Goal: Find specific page/section: Find specific page/section

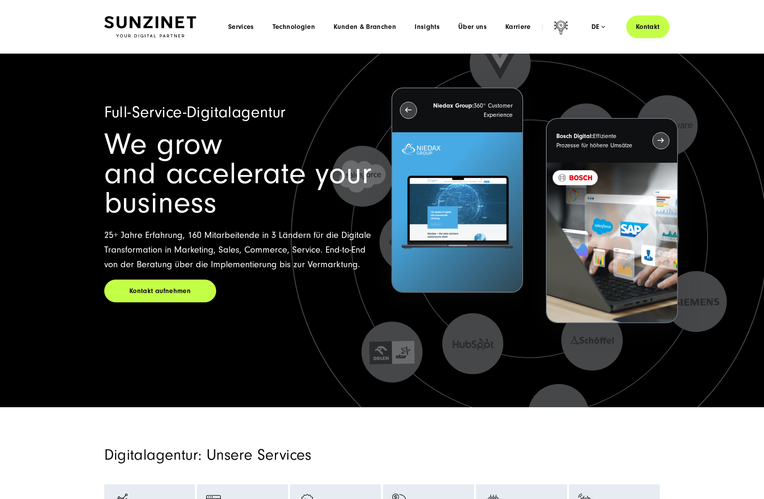
click at [476, 22] on div "Menu Services Menu Full Service Digitalagentur Wir lösen komplexe Herausforderu…" at bounding box center [444, 26] width 450 height 23
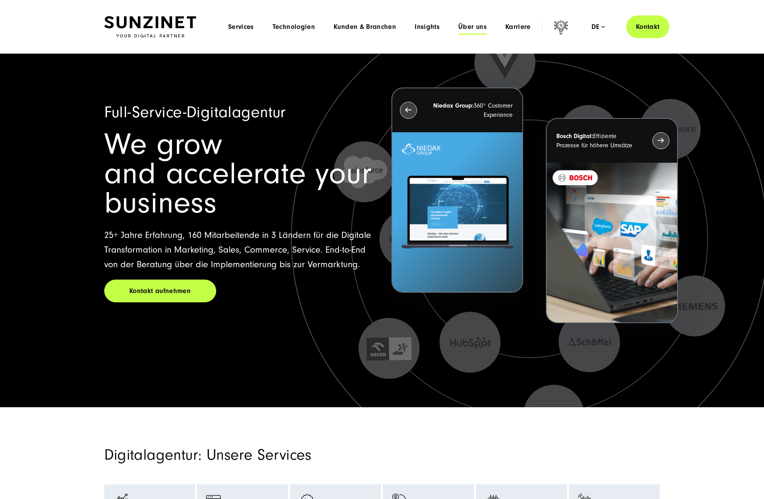
click at [475, 25] on span "Über uns" at bounding box center [472, 27] width 29 height 8
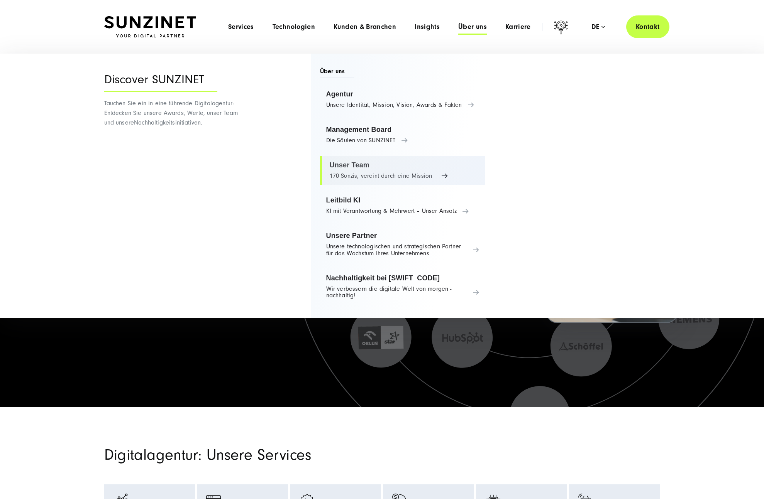
click at [380, 168] on link "Unser Team 170 Sunzis, vereint durch eine Mission" at bounding box center [403, 170] width 166 height 29
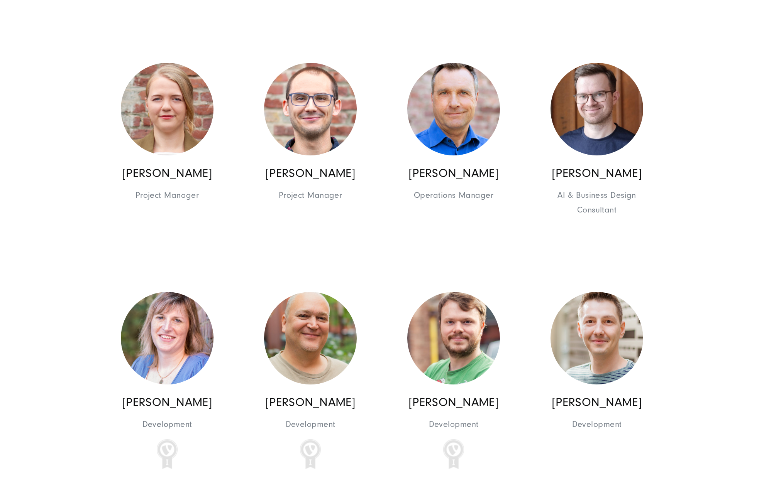
scroll to position [7382, 0]
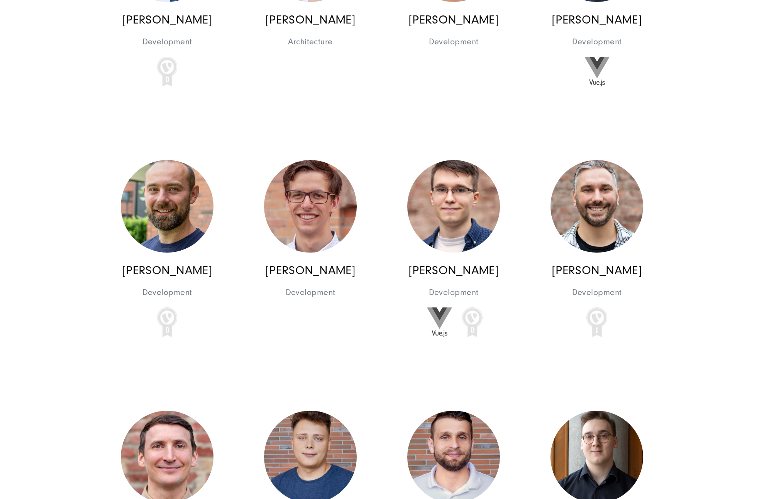
scroll to position [7765, 0]
click at [201, 411] on img at bounding box center [167, 457] width 93 height 93
click at [339, 160] on img at bounding box center [310, 206] width 93 height 93
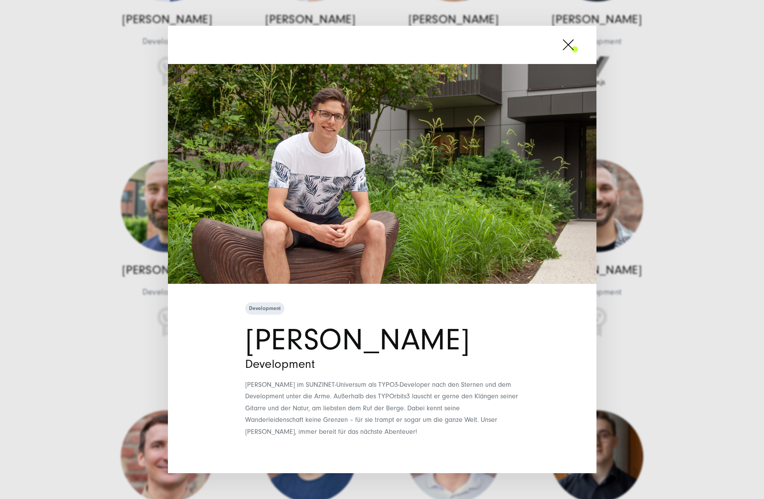
click at [578, 52] on span at bounding box center [578, 44] width 0 height 19
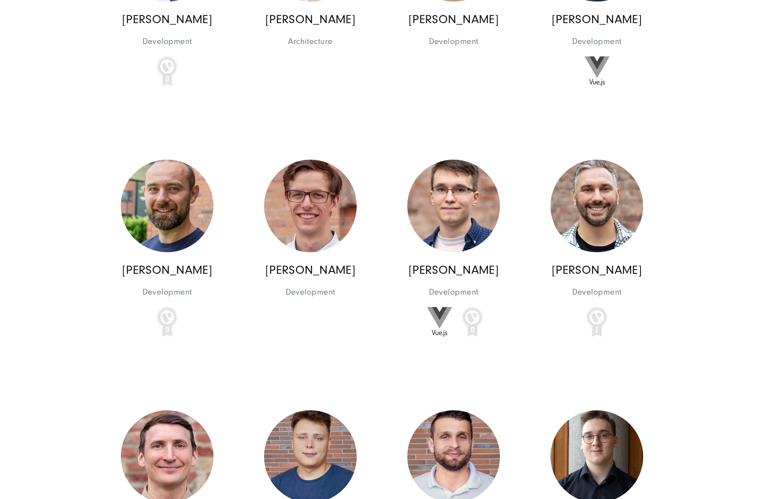
click at [524, 144] on div "[PERSON_NAME] Development Development Development [PERSON_NAME] Development" at bounding box center [453, 249] width 143 height 211
click at [484, 160] on img at bounding box center [453, 206] width 93 height 93
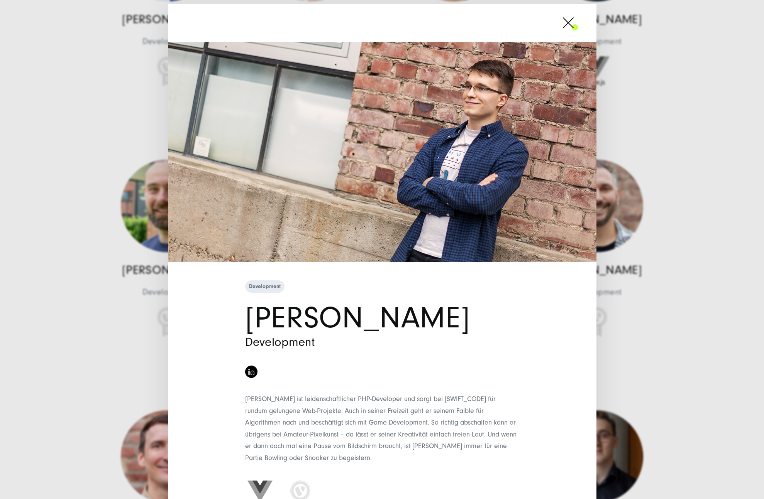
click at [578, 29] on span at bounding box center [578, 22] width 0 height 19
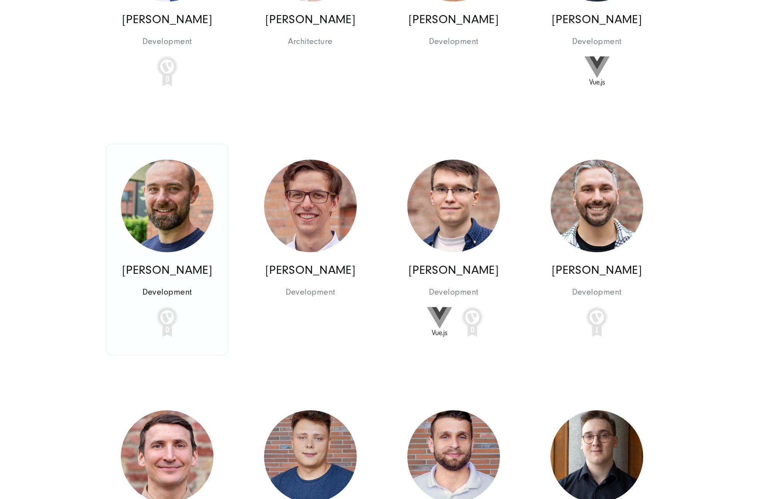
click at [159, 160] on img at bounding box center [167, 206] width 93 height 93
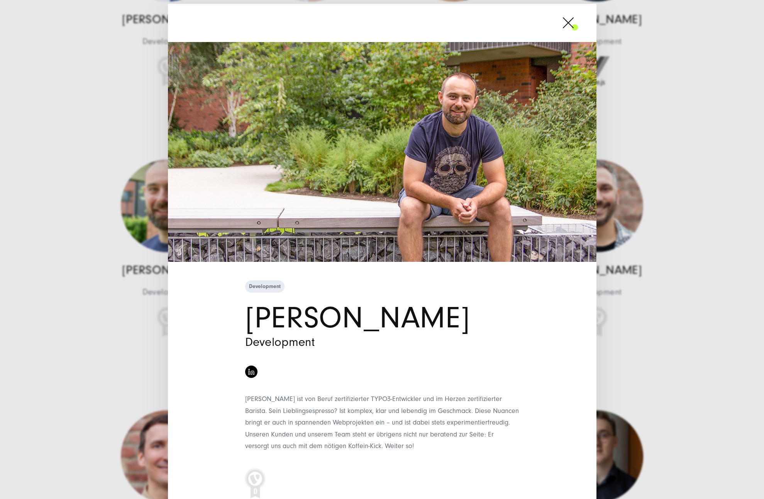
click at [578, 26] on span at bounding box center [578, 22] width 0 height 19
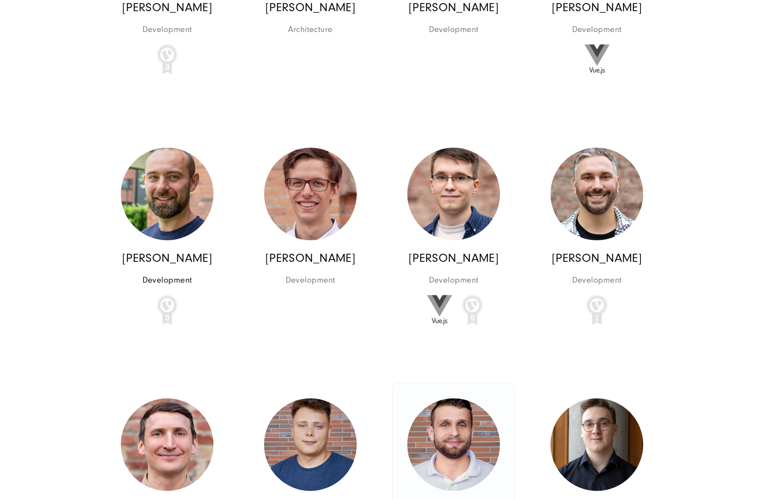
scroll to position [7780, 0]
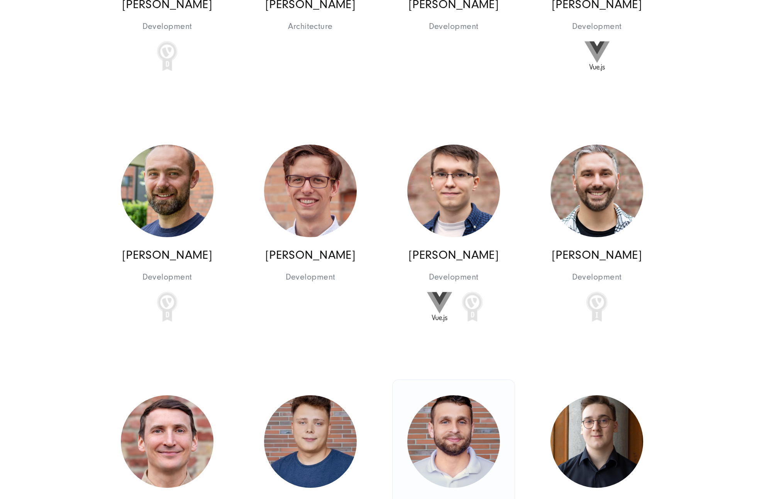
click at [469, 396] on img at bounding box center [453, 442] width 93 height 93
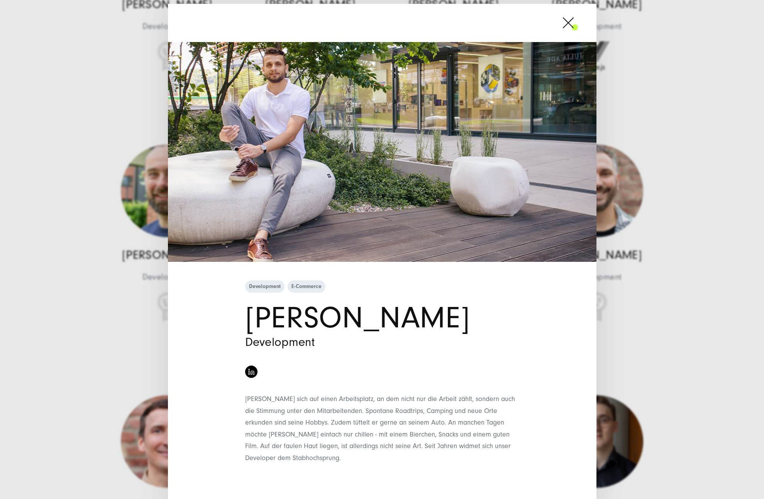
click at [566, 34] on link at bounding box center [568, 24] width 19 height 22
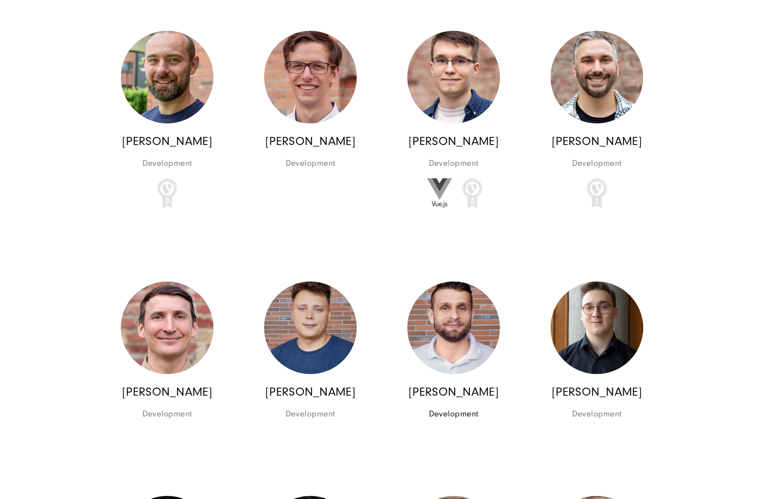
scroll to position [7976, 0]
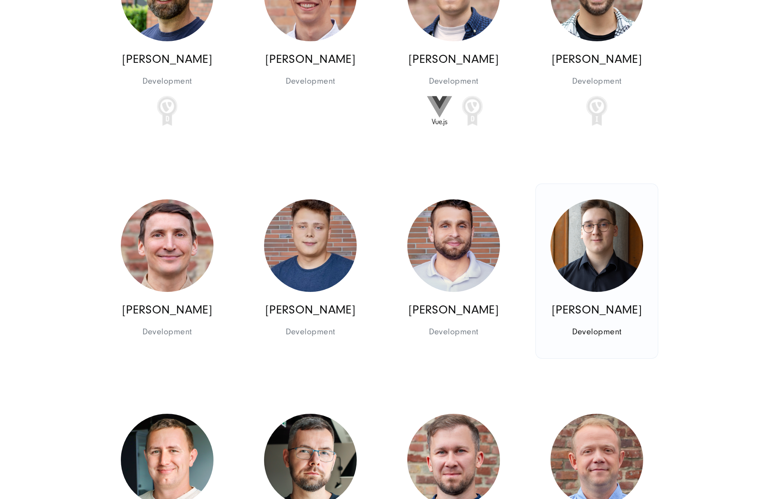
click at [596, 200] on img at bounding box center [596, 246] width 93 height 93
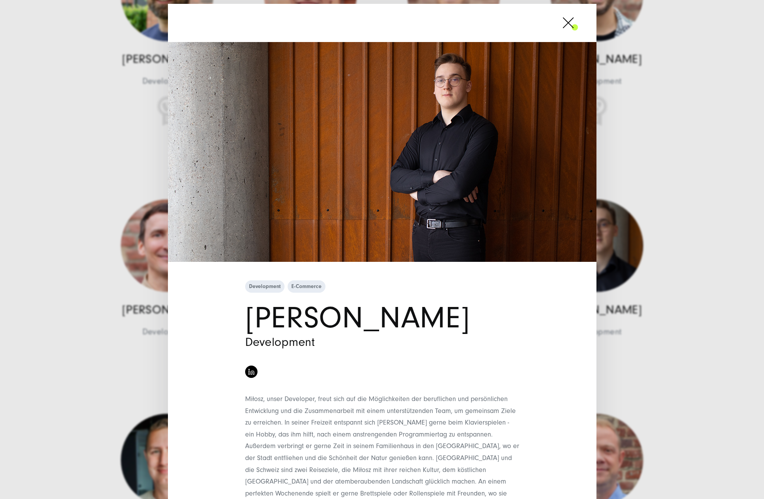
click at [576, 39] on div at bounding box center [382, 23] width 428 height 38
click at [567, 35] on link at bounding box center [568, 24] width 19 height 22
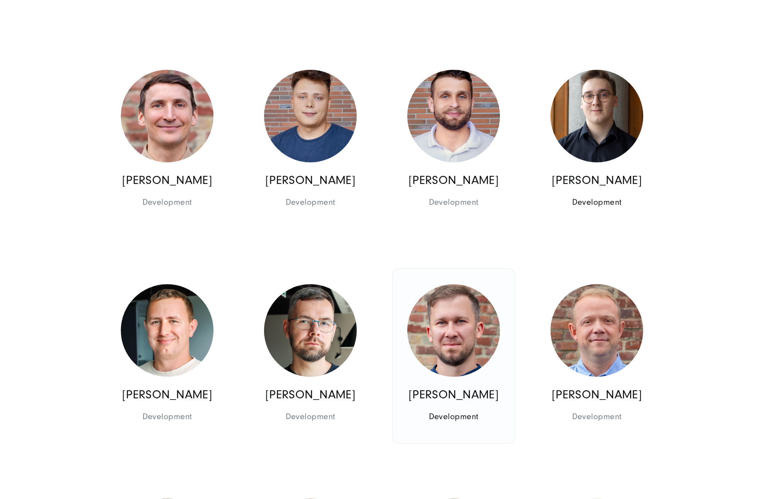
scroll to position [8112, 0]
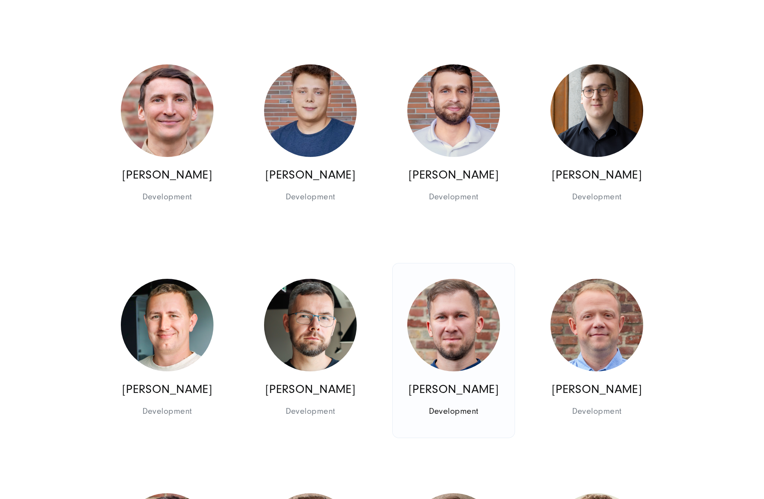
click at [460, 279] on img at bounding box center [453, 325] width 93 height 93
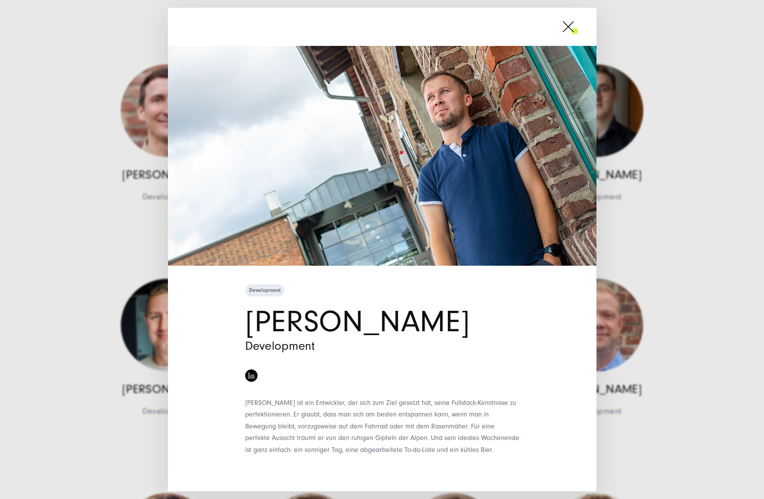
click at [578, 22] on span at bounding box center [578, 26] width 0 height 19
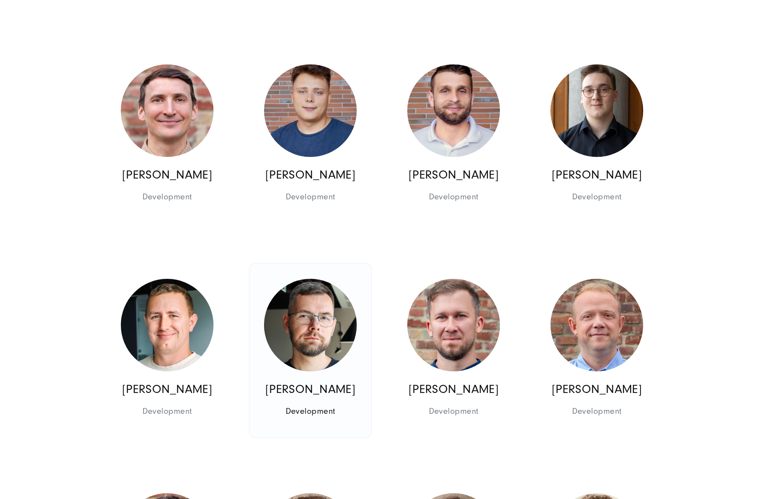
click at [306, 279] on img at bounding box center [310, 325] width 93 height 93
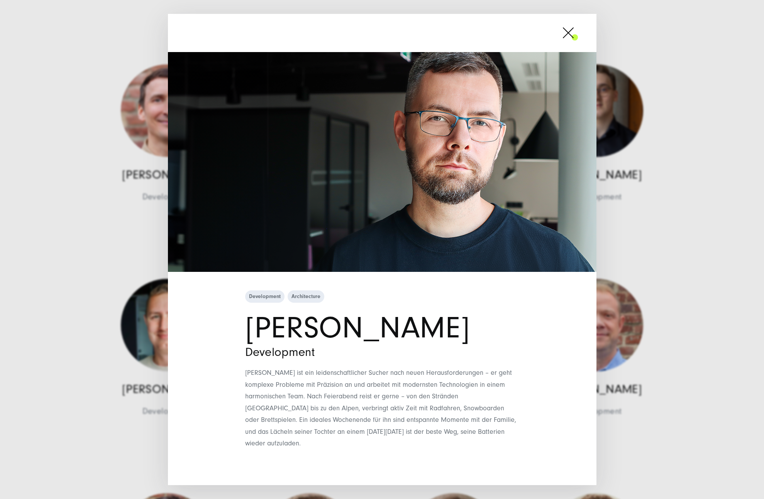
click at [578, 39] on span at bounding box center [578, 32] width 0 height 19
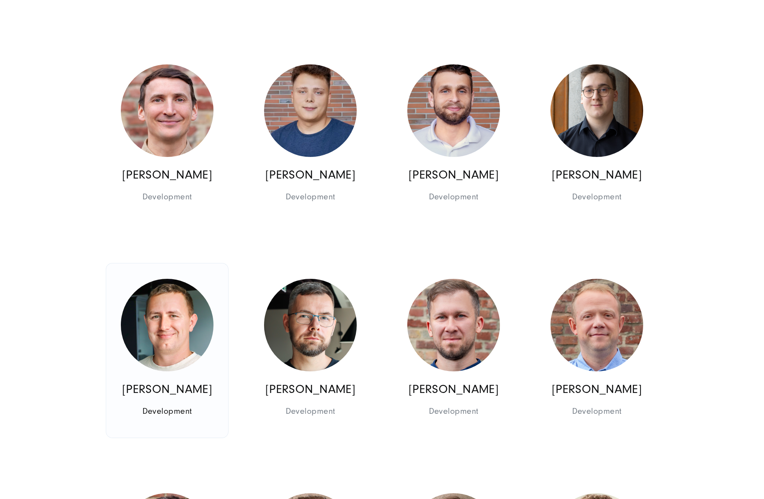
click at [156, 279] on img at bounding box center [167, 325] width 93 height 93
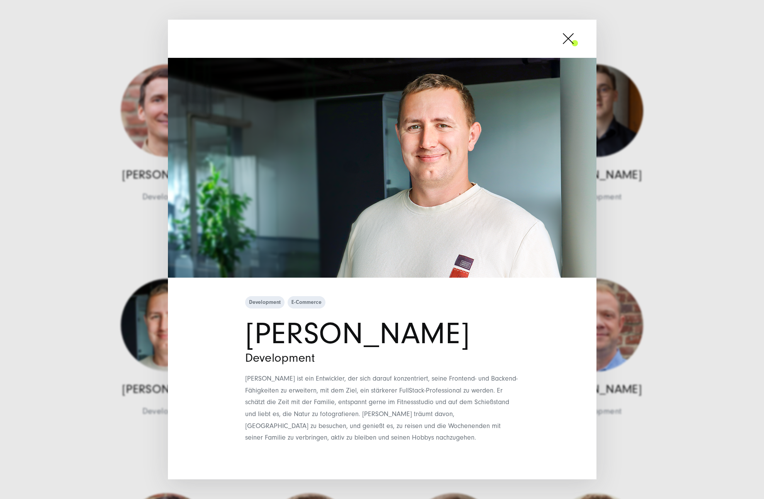
click at [578, 39] on span at bounding box center [578, 38] width 0 height 19
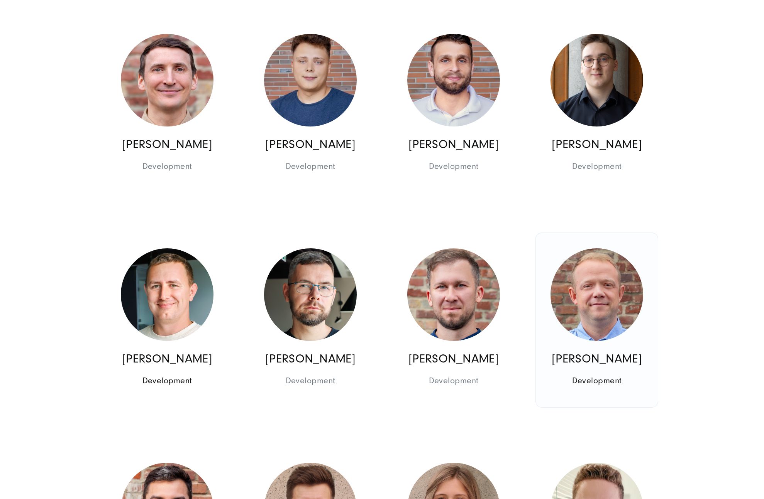
scroll to position [8143, 0]
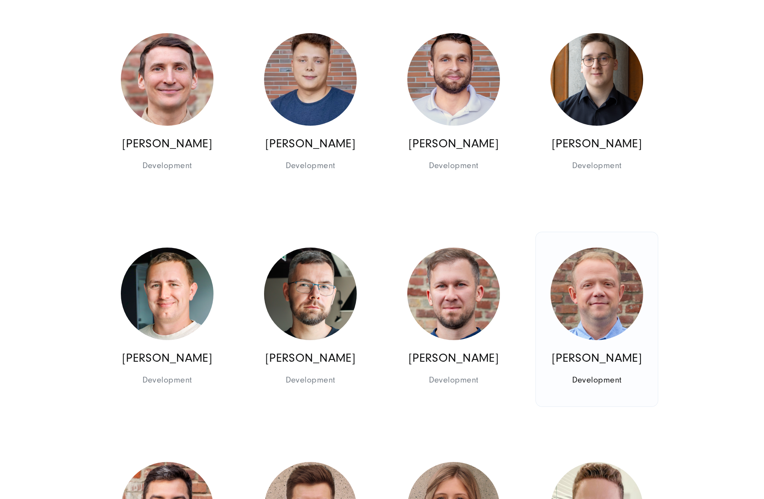
click at [630, 248] on img at bounding box center [596, 294] width 93 height 93
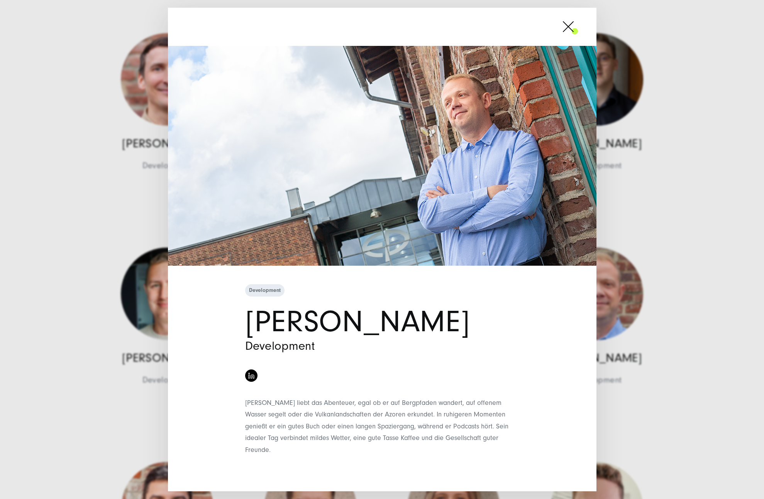
drag, startPoint x: 567, startPoint y: 37, endPoint x: 433, endPoint y: 222, distance: 228.2
click at [578, 36] on span at bounding box center [578, 26] width 0 height 19
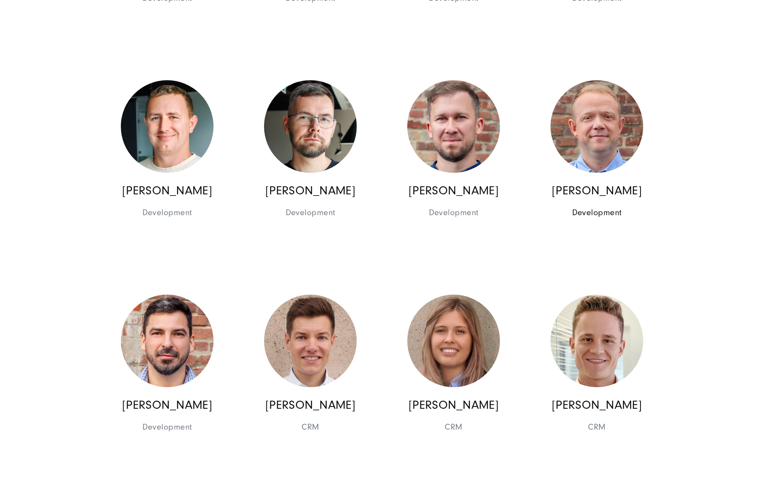
scroll to position [8433, 0]
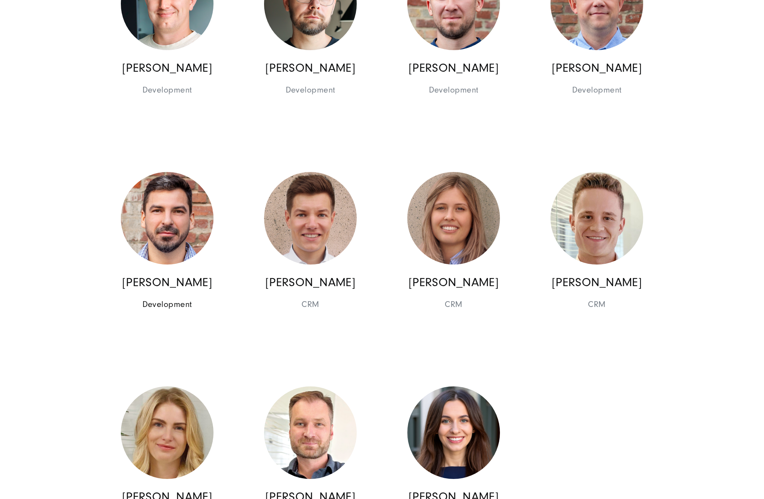
click at [190, 157] on link "[PERSON_NAME] Development Development" at bounding box center [167, 244] width 122 height 174
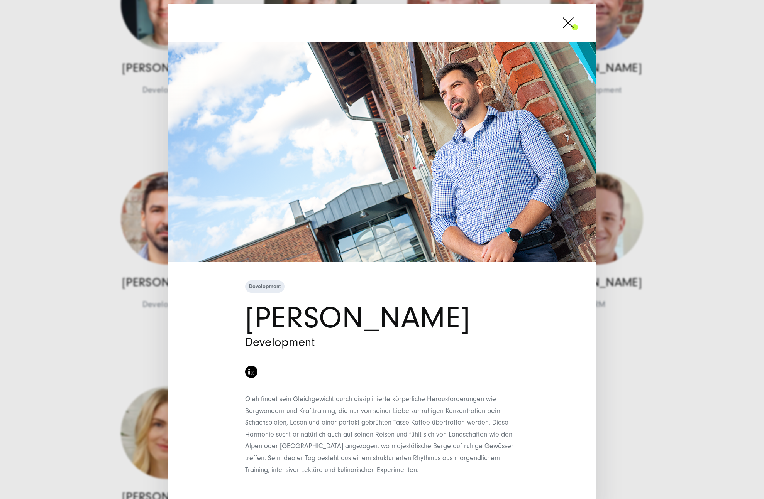
click at [578, 25] on span at bounding box center [578, 22] width 0 height 19
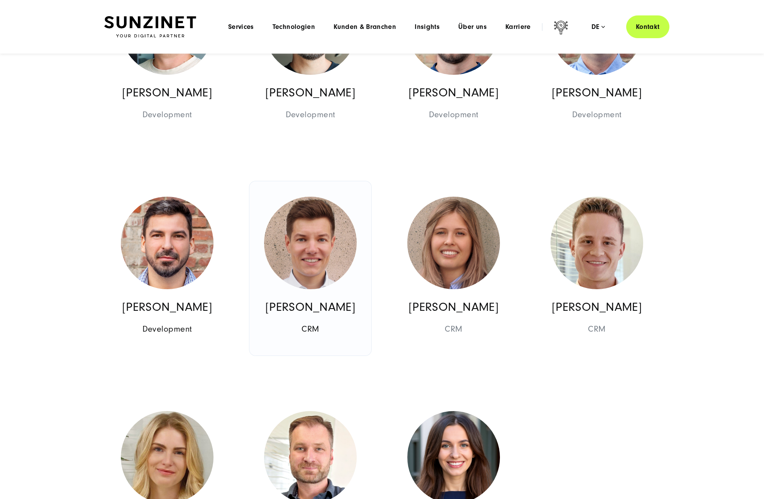
scroll to position [8400, 0]
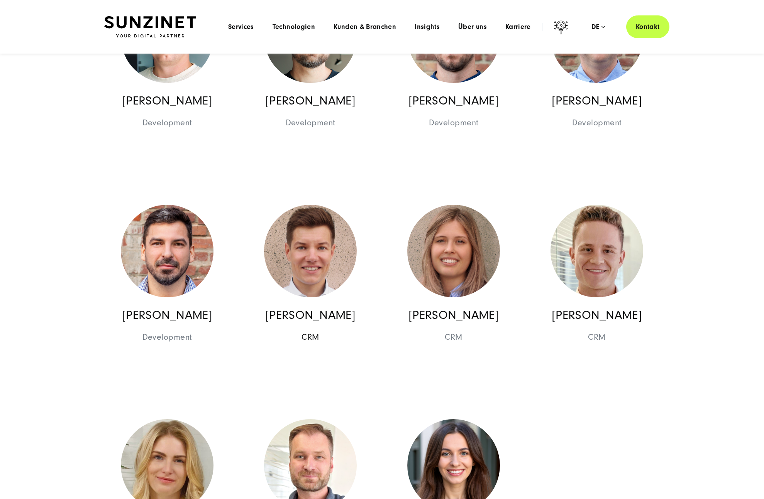
click at [292, 205] on img at bounding box center [310, 251] width 93 height 93
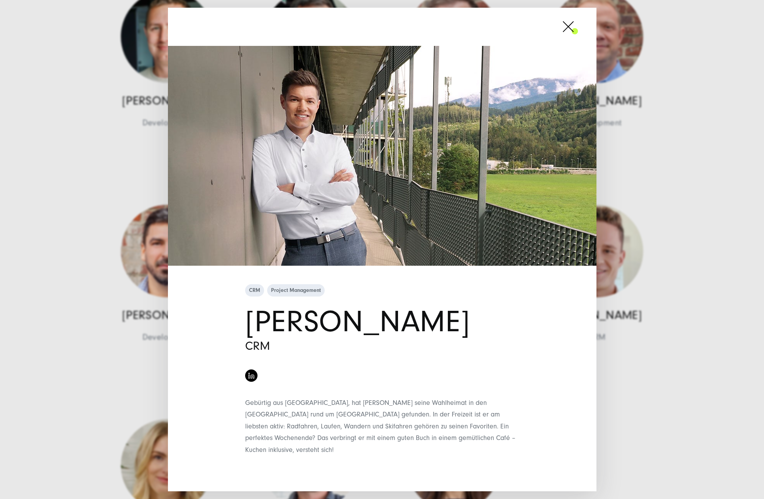
click at [578, 31] on span at bounding box center [578, 26] width 0 height 19
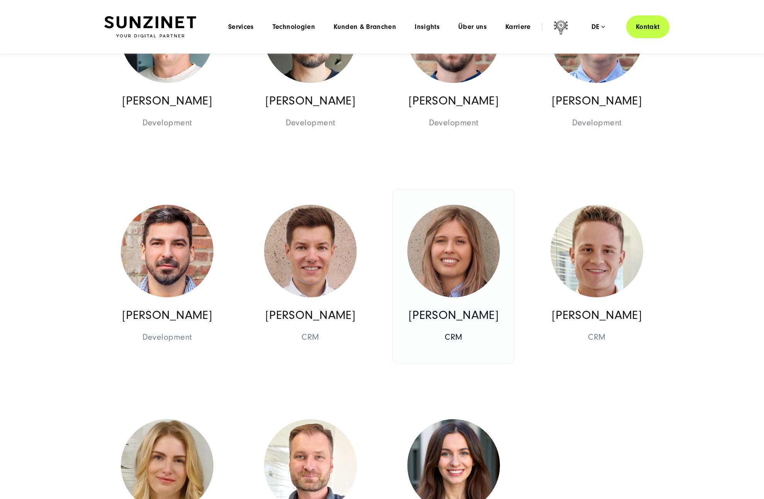
click at [459, 205] on img at bounding box center [453, 251] width 93 height 93
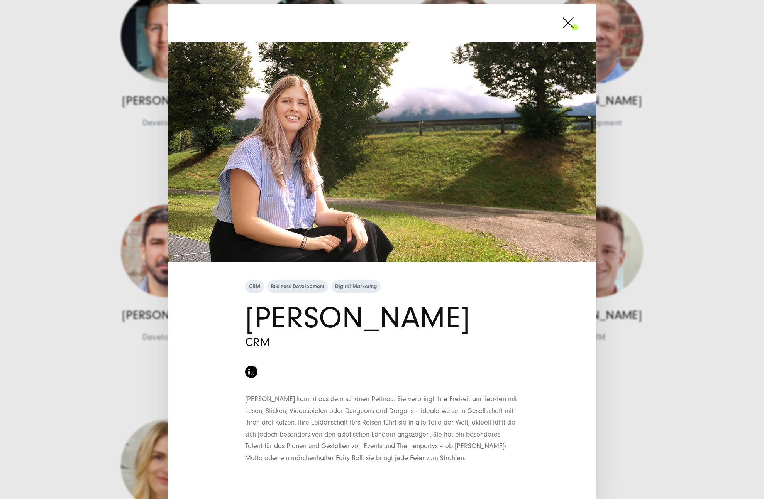
click at [583, 22] on div at bounding box center [382, 23] width 428 height 38
click at [578, 27] on span at bounding box center [578, 22] width 0 height 19
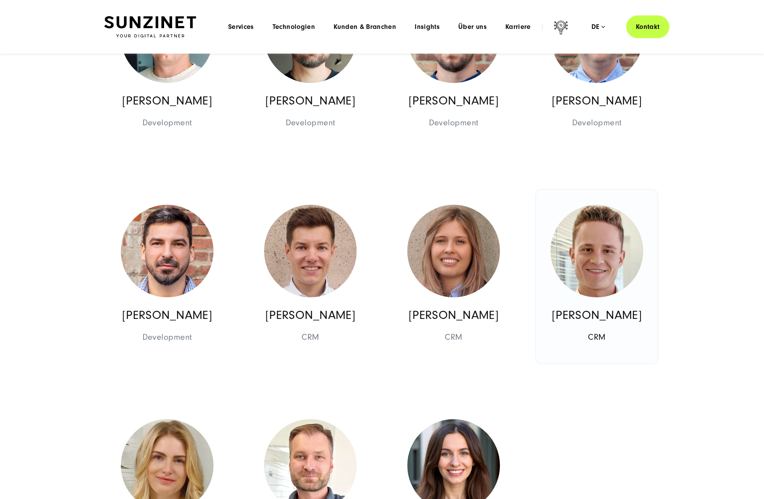
click at [603, 205] on img at bounding box center [596, 251] width 93 height 93
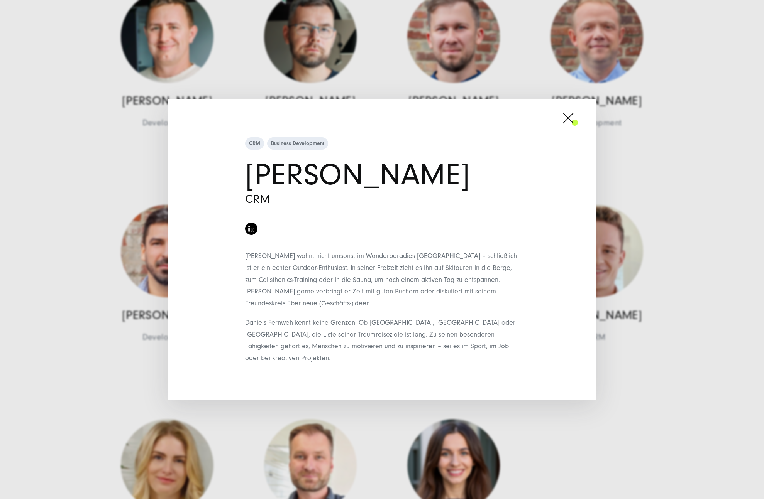
click at [578, 125] on span at bounding box center [578, 117] width 0 height 19
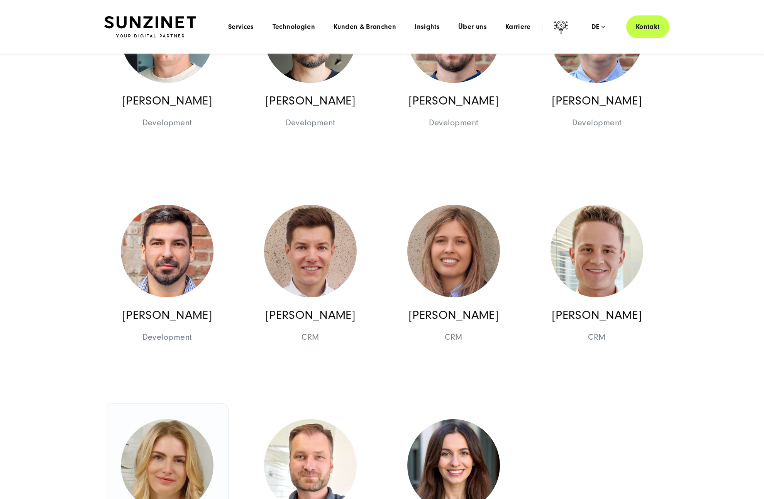
click at [167, 420] on img at bounding box center [167, 466] width 93 height 93
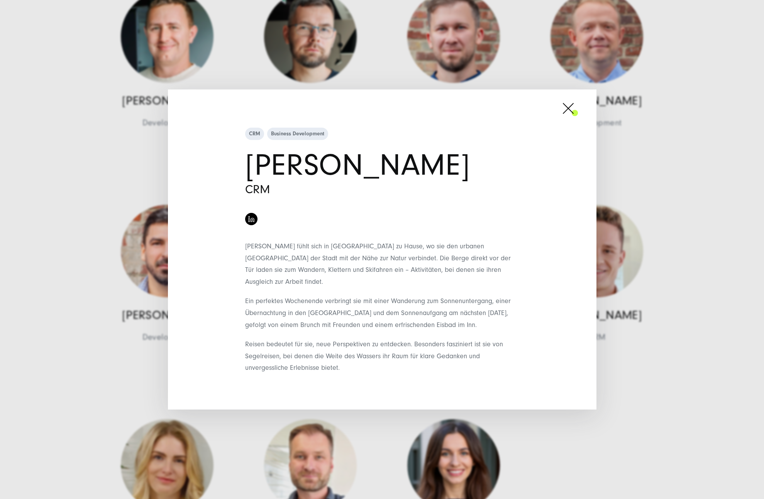
click at [578, 117] on span at bounding box center [578, 108] width 0 height 19
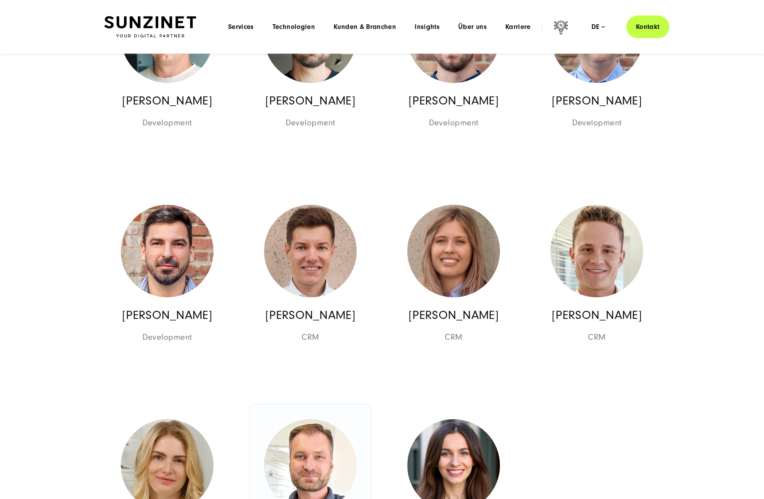
click at [349, 420] on img at bounding box center [310, 466] width 93 height 93
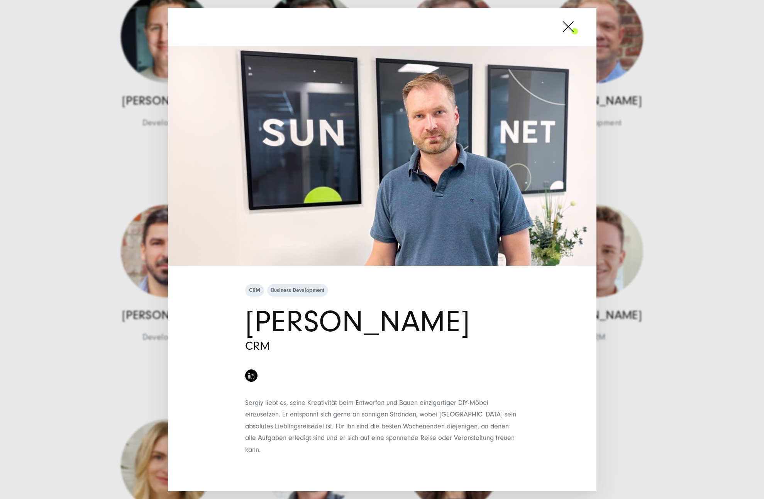
click at [578, 30] on span at bounding box center [578, 26] width 0 height 19
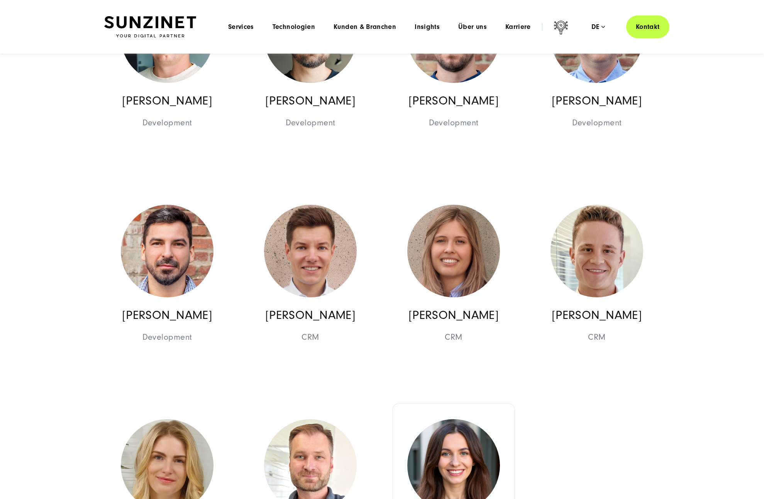
click at [469, 420] on img at bounding box center [453, 466] width 93 height 93
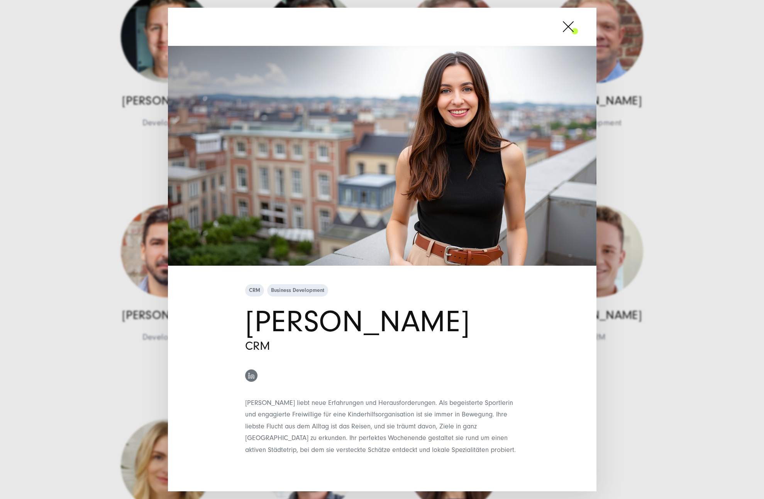
click at [255, 374] on link at bounding box center [251, 376] width 12 height 12
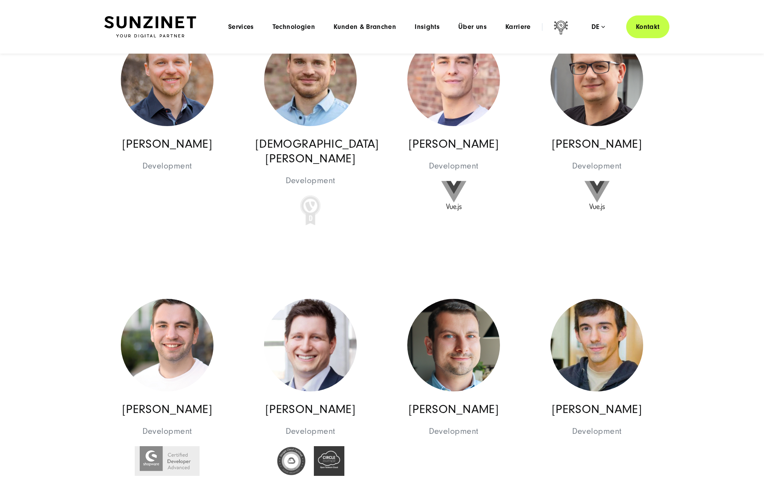
scroll to position [6824, 0]
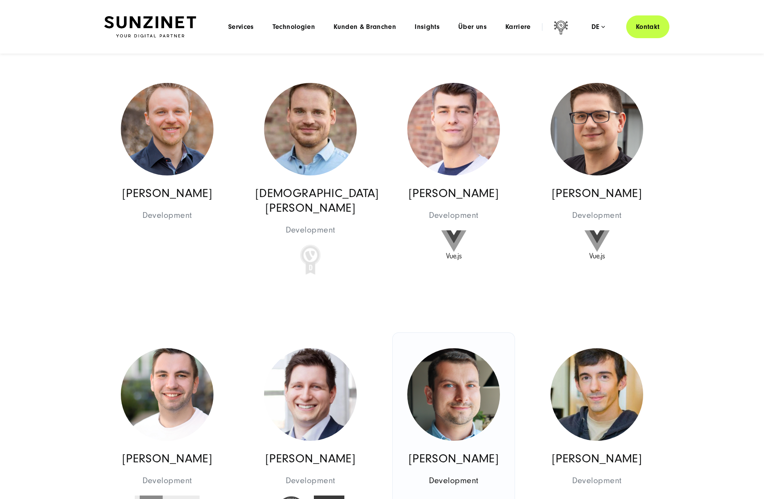
click at [429, 349] on img at bounding box center [453, 395] width 93 height 93
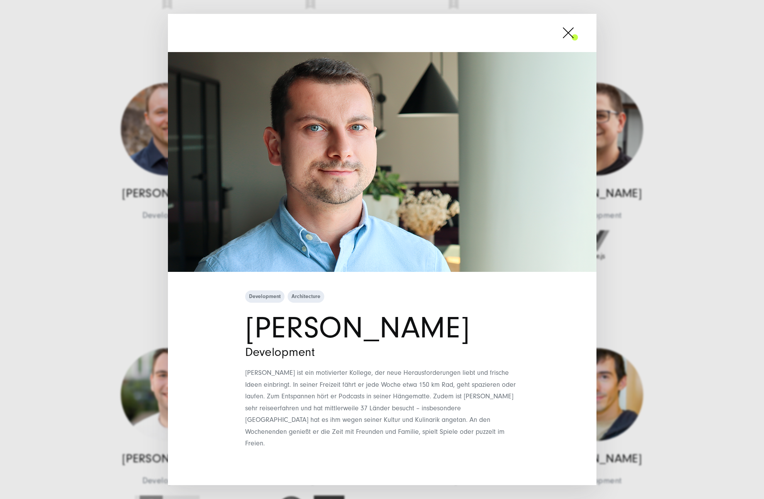
click at [578, 41] on span at bounding box center [578, 32] width 0 height 19
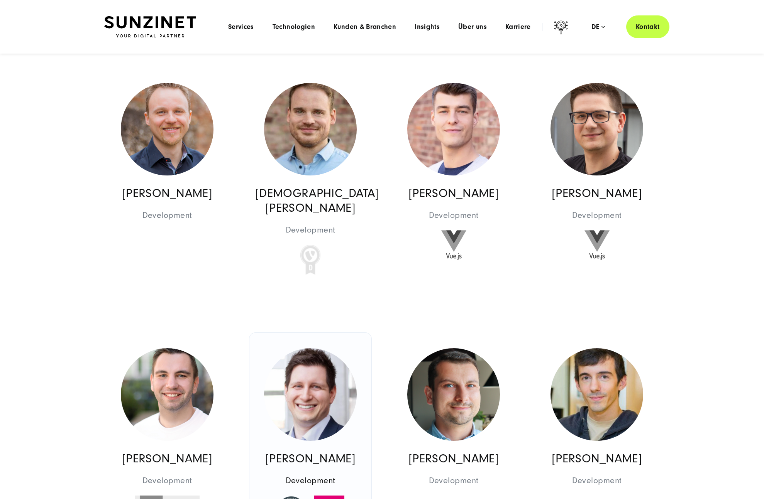
click at [347, 349] on img at bounding box center [310, 395] width 93 height 93
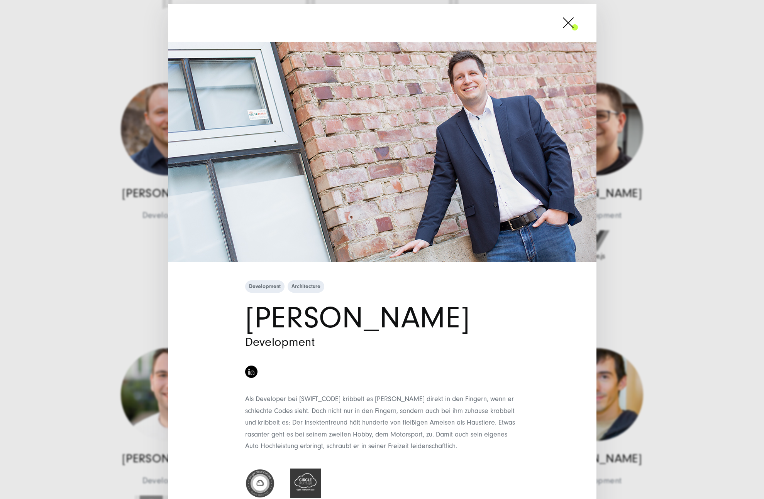
click at [578, 21] on span at bounding box center [578, 22] width 0 height 19
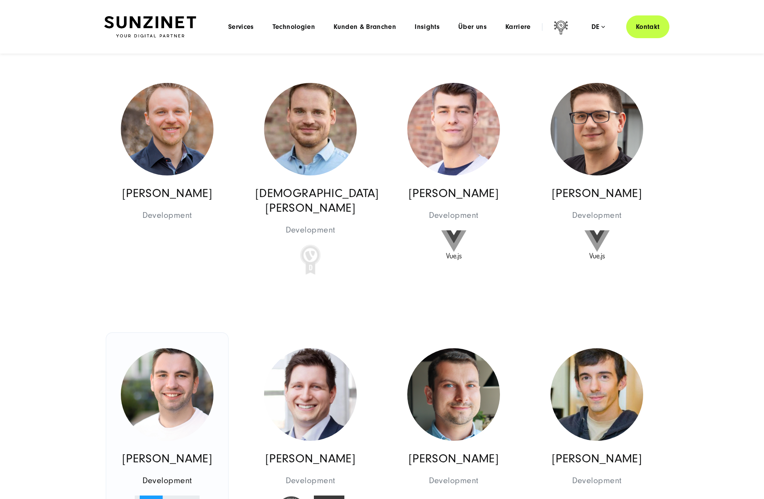
click at [138, 349] on img at bounding box center [167, 395] width 93 height 93
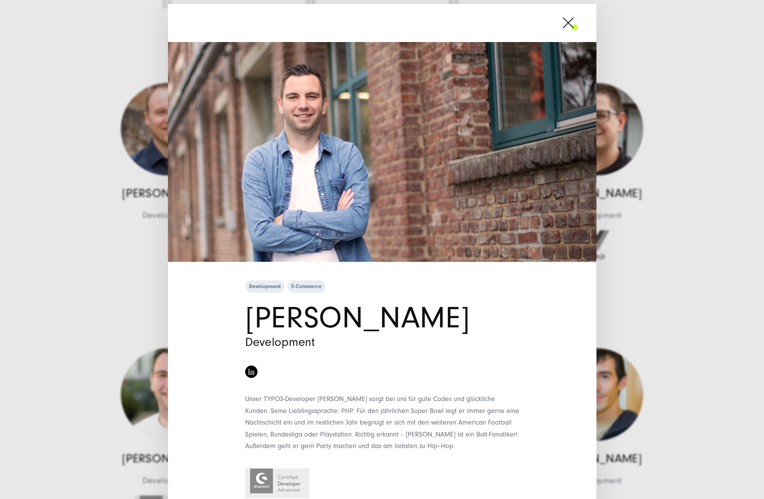
click at [578, 30] on span at bounding box center [578, 22] width 0 height 19
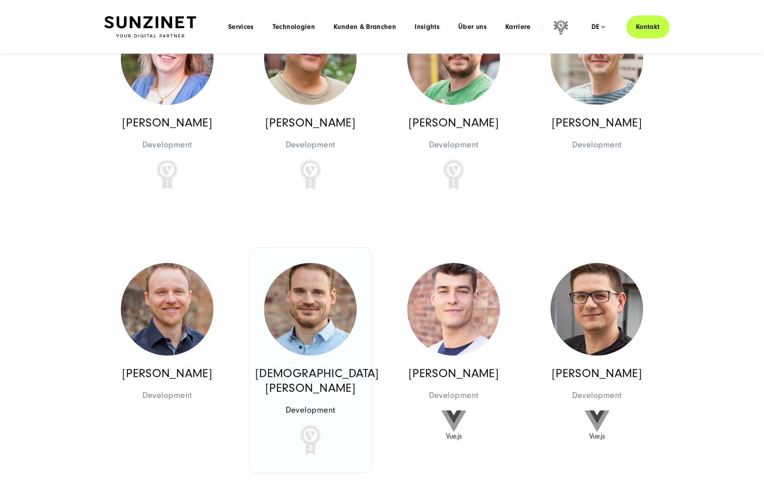
scroll to position [6635, 0]
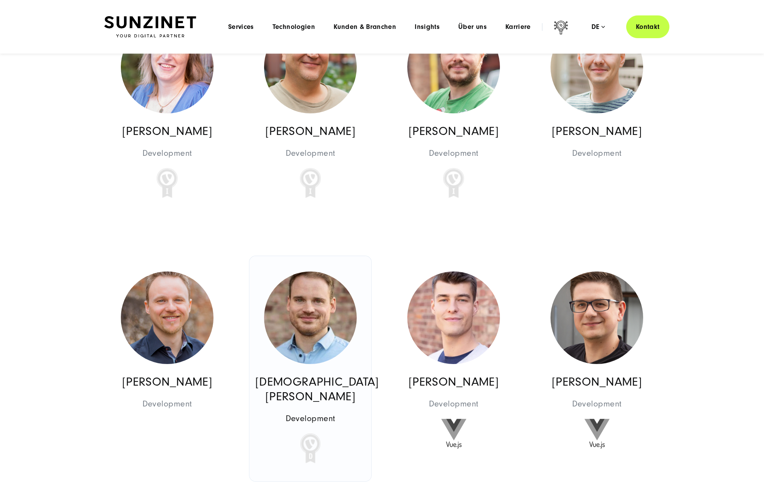
click at [267, 272] on img at bounding box center [310, 318] width 93 height 93
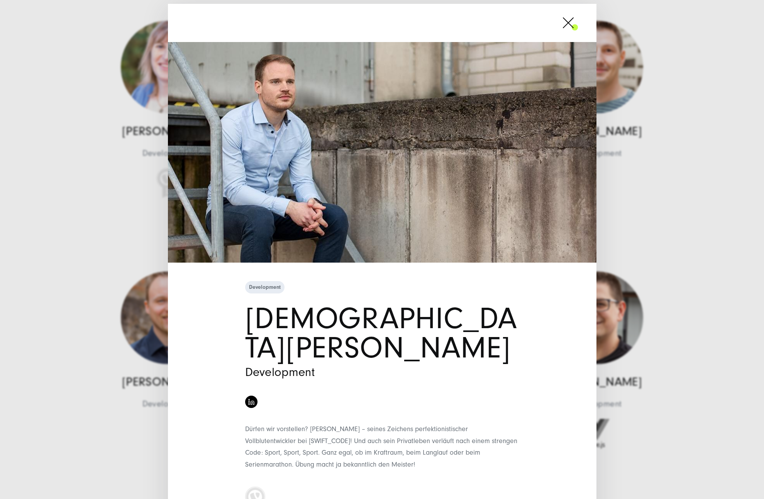
click at [79, 173] on div "Development [DEMOGRAPHIC_DATA][PERSON_NAME] Development" at bounding box center [382, 249] width 764 height 499
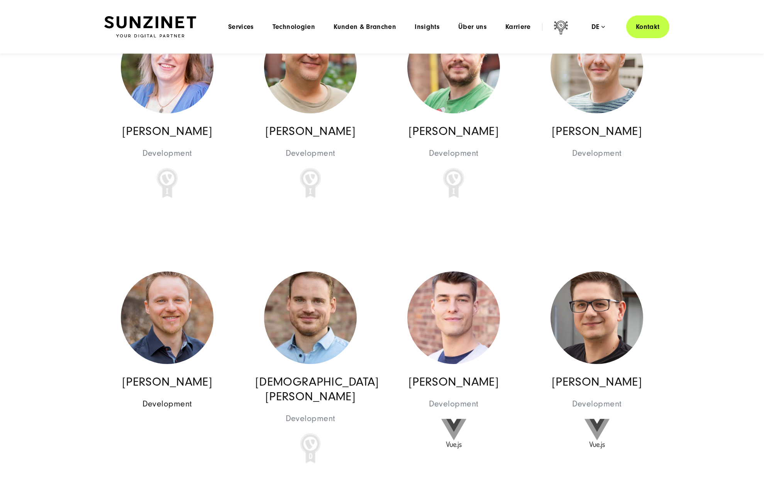
click at [169, 272] on img at bounding box center [167, 318] width 93 height 93
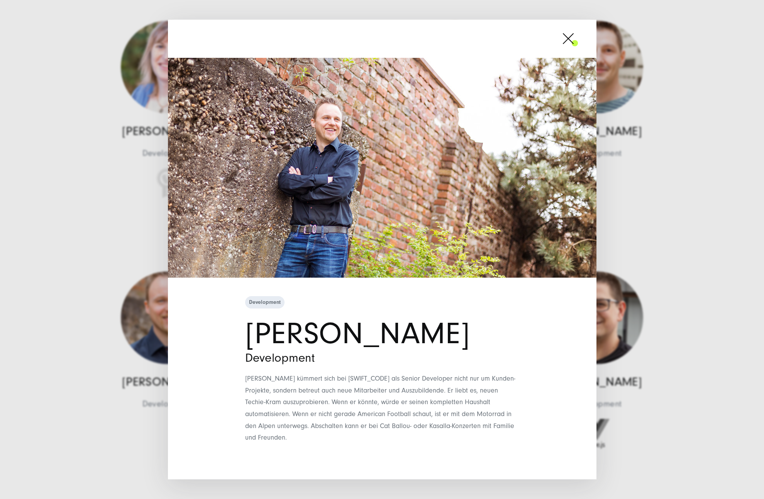
click at [83, 176] on div "Development [PERSON_NAME] Development" at bounding box center [382, 249] width 764 height 499
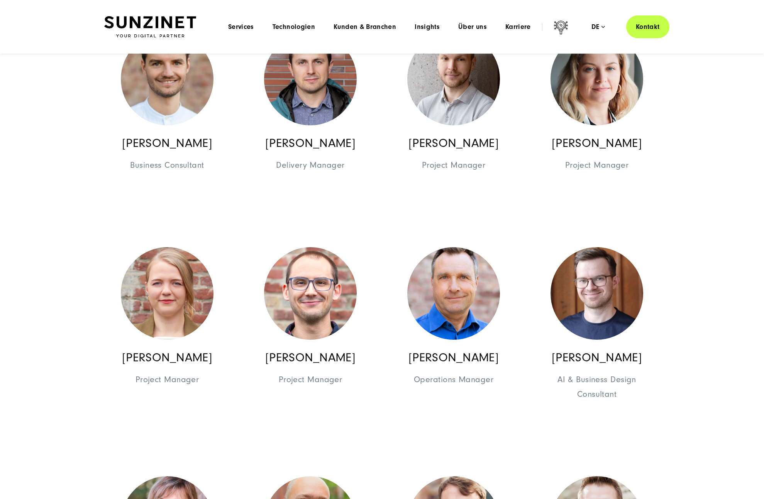
scroll to position [6156, 0]
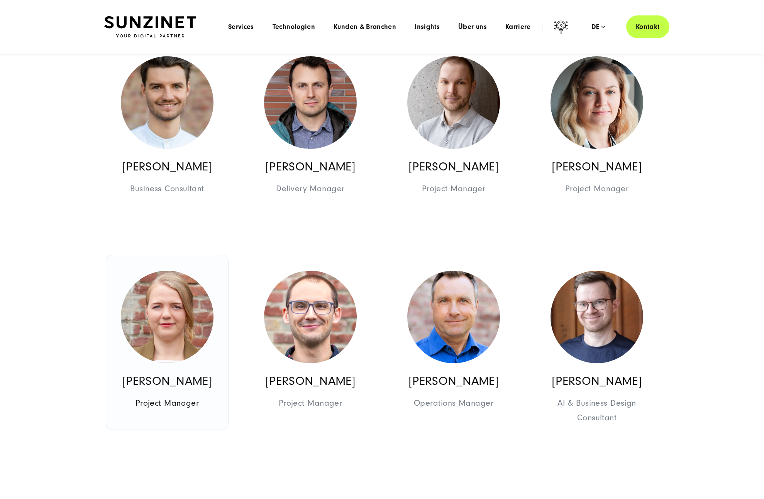
click at [179, 271] on img at bounding box center [167, 317] width 93 height 93
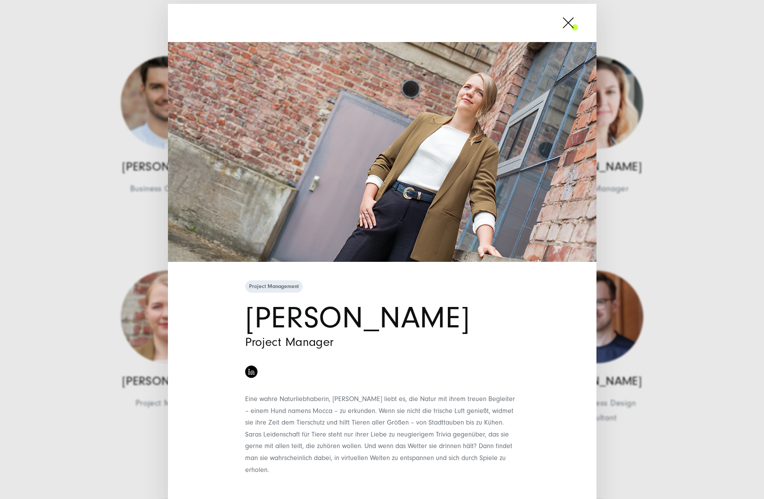
click at [80, 191] on div "Project Management [PERSON_NAME] Project Manager" at bounding box center [382, 249] width 764 height 499
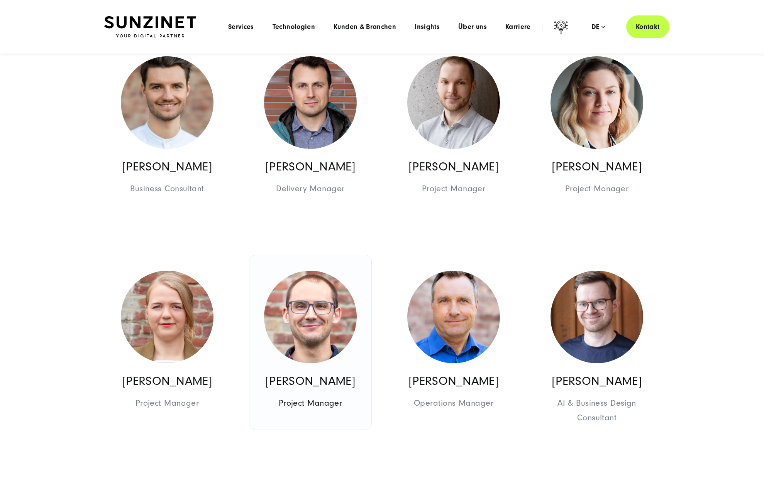
click at [338, 271] on img at bounding box center [310, 317] width 93 height 93
